Goal: Check status: Check status

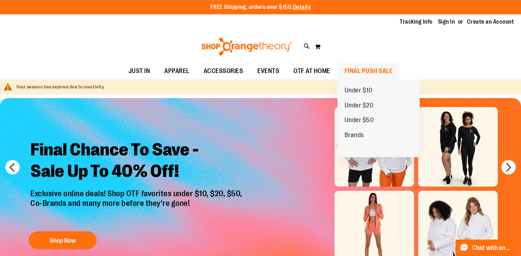
click at [363, 68] on span "FINAL PUSH SALE" at bounding box center [368, 71] width 48 height 16
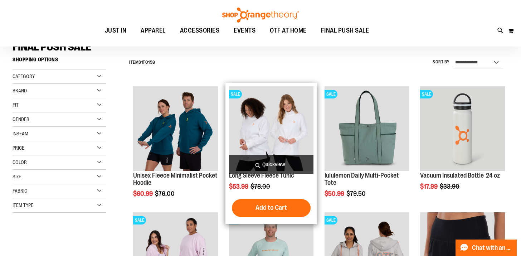
scroll to position [60, 0]
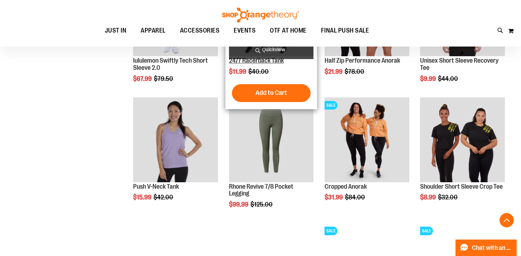
scroll to position [426, 0]
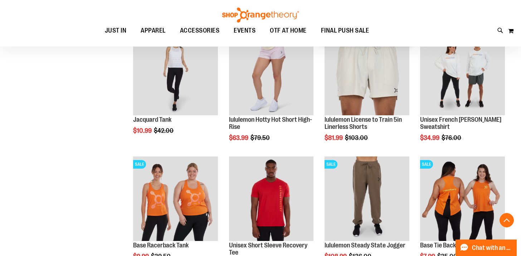
scroll to position [618, 0]
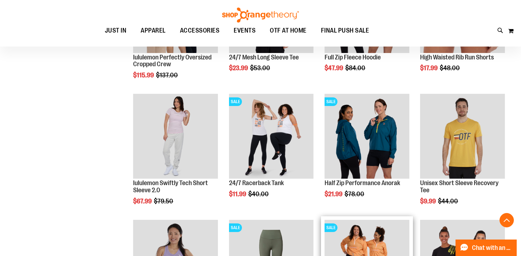
scroll to position [276, 0]
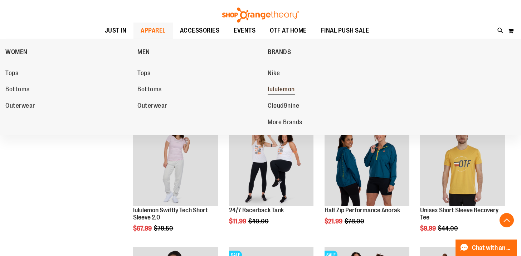
click at [281, 89] on span "lululemon" at bounding box center [280, 89] width 27 height 9
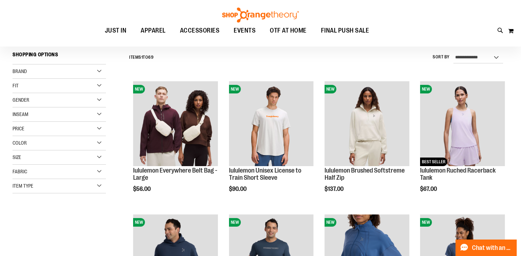
scroll to position [68, 0]
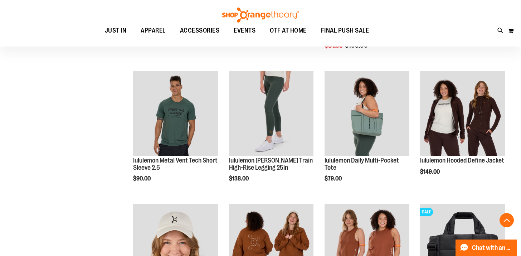
scroll to position [872, 0]
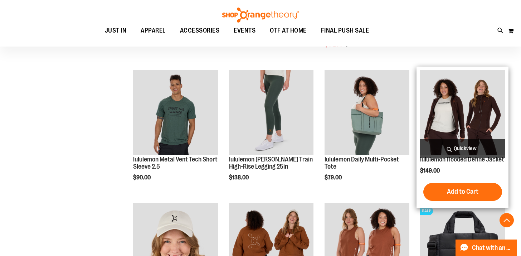
click at [483, 113] on img "product" at bounding box center [462, 112] width 85 height 85
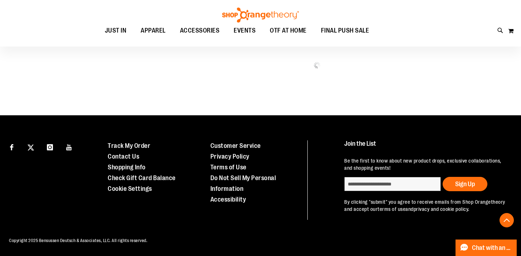
scroll to position [418, 0]
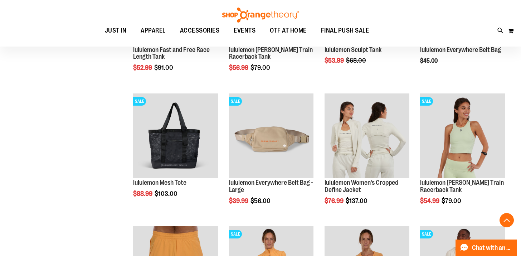
scroll to position [389, 0]
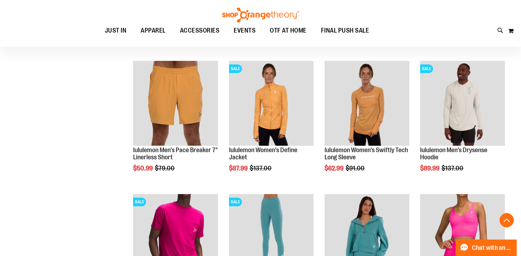
scroll to position [555, 0]
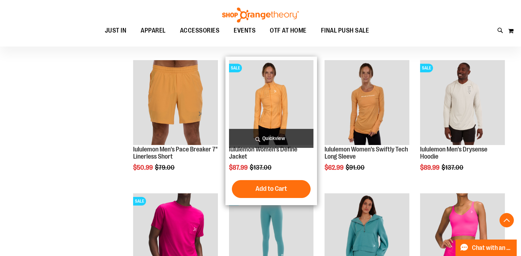
click at [275, 92] on img "product" at bounding box center [271, 102] width 85 height 85
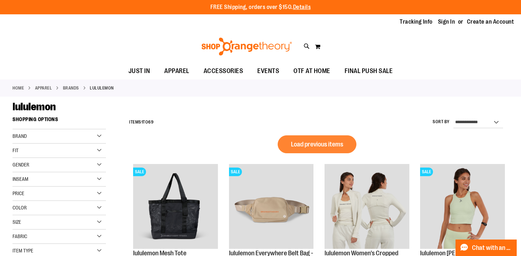
scroll to position [418, 0]
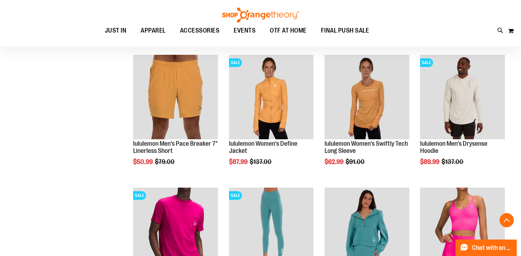
scroll to position [162, 0]
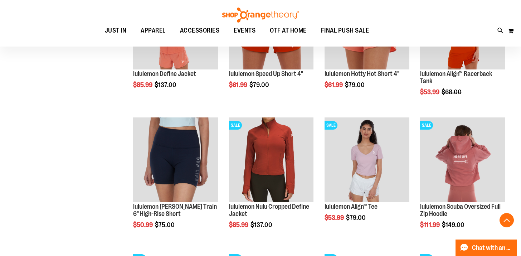
scroll to position [499, 0]
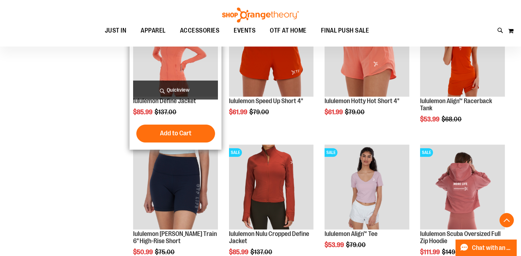
scroll to position [457, 0]
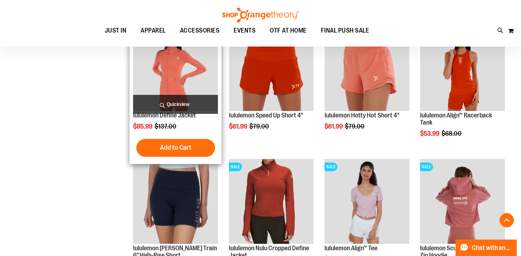
click at [169, 62] on img "product" at bounding box center [175, 68] width 85 height 85
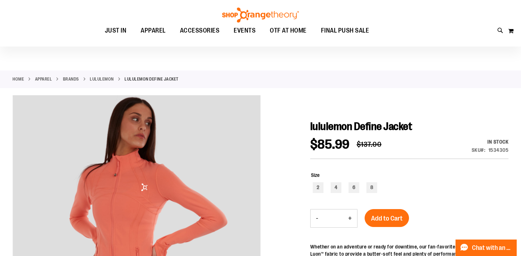
scroll to position [9, 0]
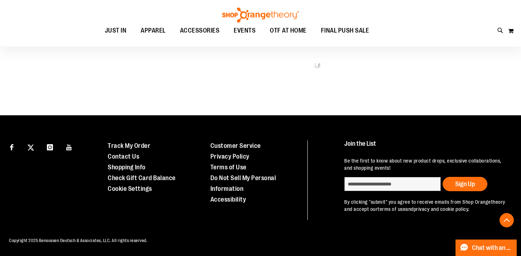
scroll to position [407, 0]
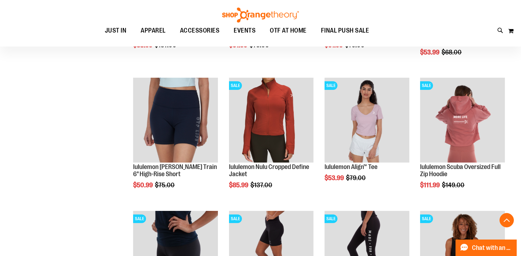
scroll to position [533, 0]
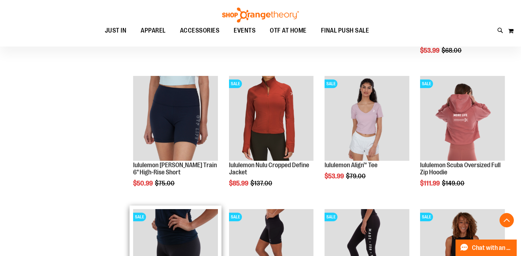
scroll to position [516, 0]
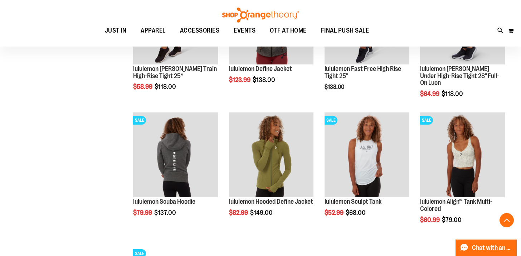
scroll to position [902, 0]
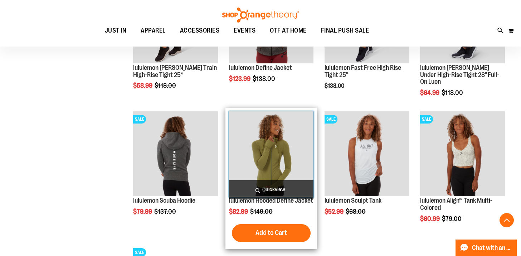
click at [294, 144] on img "product" at bounding box center [271, 153] width 85 height 85
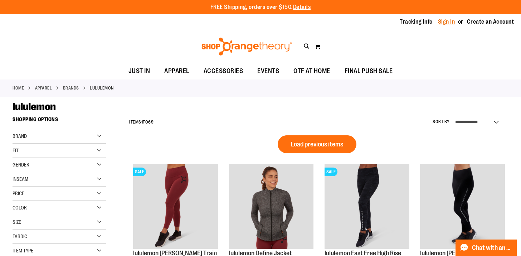
click at [444, 23] on link "Sign In" at bounding box center [446, 22] width 17 height 8
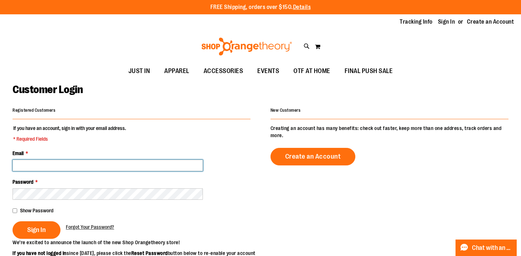
click at [137, 167] on input "Email *" at bounding box center [108, 164] width 190 height 11
type input "**********"
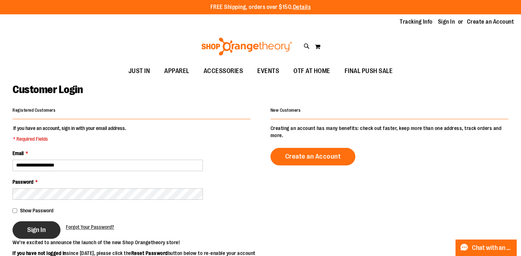
click at [47, 227] on button "Sign In" at bounding box center [37, 230] width 48 height 18
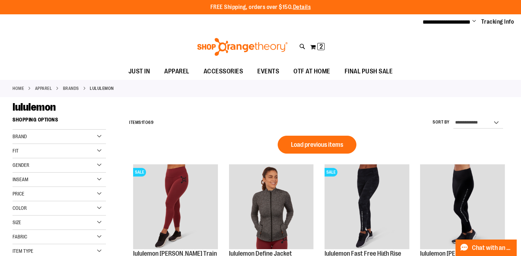
click at [474, 21] on span "Change" at bounding box center [474, 21] width 4 height 7
click at [438, 34] on link "My Account" at bounding box center [448, 35] width 63 height 14
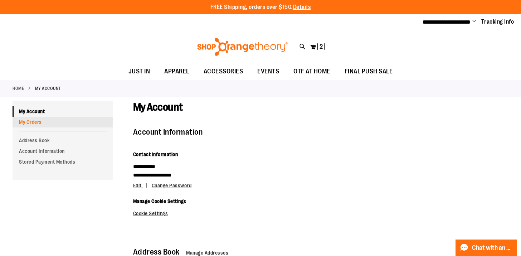
click at [35, 122] on link "My Orders" at bounding box center [63, 122] width 100 height 11
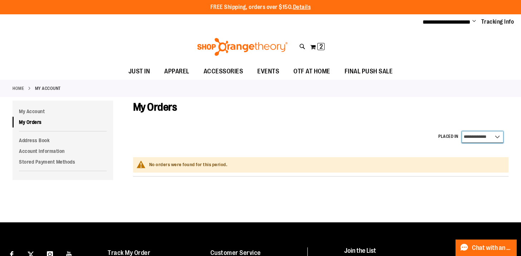
click at [496, 137] on select "**********" at bounding box center [482, 136] width 41 height 11
select select "*"
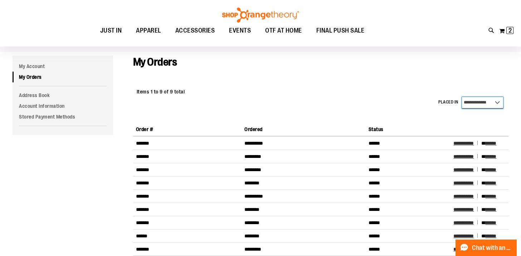
scroll to position [45, 0]
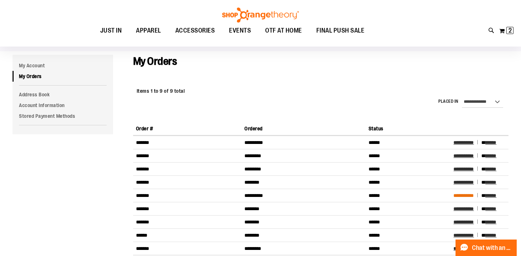
click at [468, 197] on span "**********" at bounding box center [463, 195] width 20 height 5
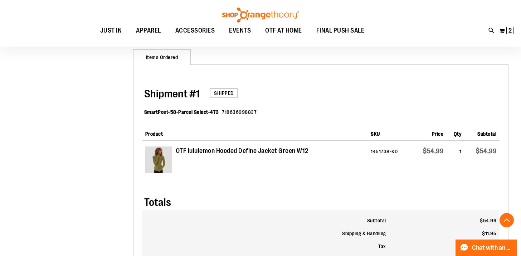
scroll to position [205, 0]
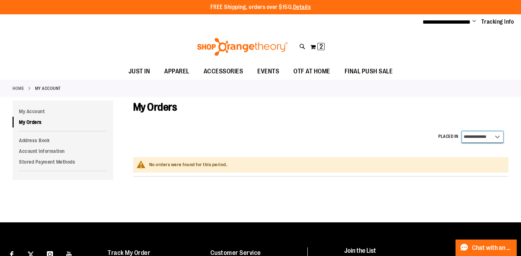
click at [478, 135] on select "**********" at bounding box center [482, 136] width 41 height 11
select select "*"
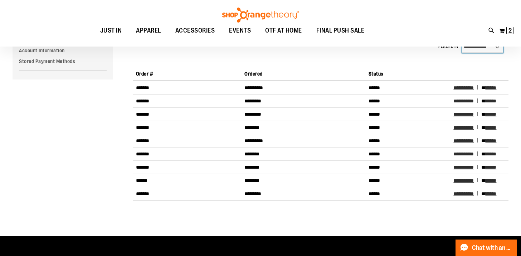
scroll to position [21, 0]
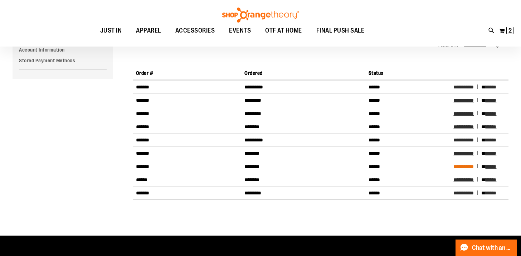
click at [468, 167] on span "**********" at bounding box center [463, 166] width 20 height 5
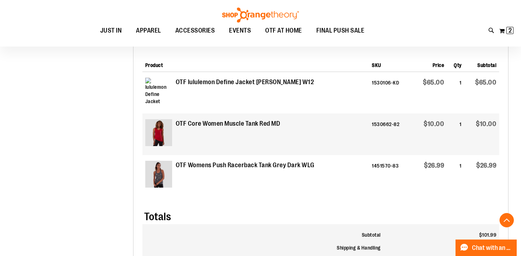
scroll to position [272, 0]
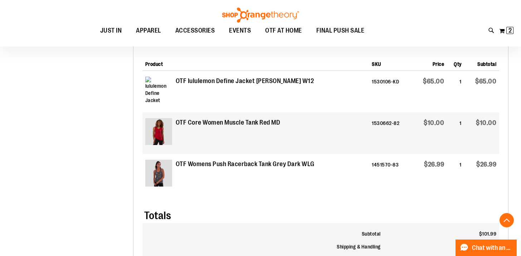
click at [231, 124] on strong "OTF Core Women Muscle Tank Red MD" at bounding box center [228, 122] width 105 height 9
click at [157, 129] on img at bounding box center [158, 131] width 27 height 27
